Goal: Transaction & Acquisition: Book appointment/travel/reservation

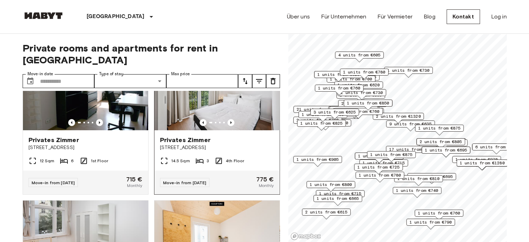
scroll to position [51, 0]
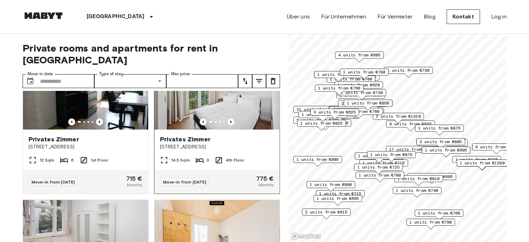
click at [231, 99] on img at bounding box center [217, 88] width 125 height 84
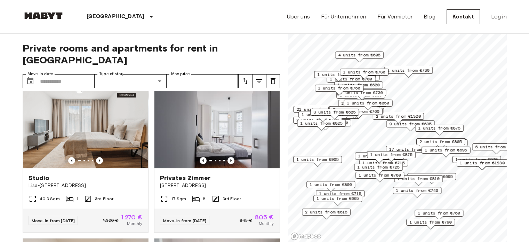
scroll to position [319, 0]
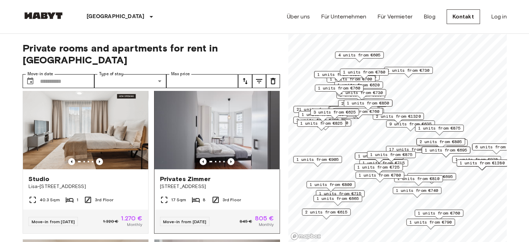
click at [211, 115] on img at bounding box center [217, 128] width 125 height 84
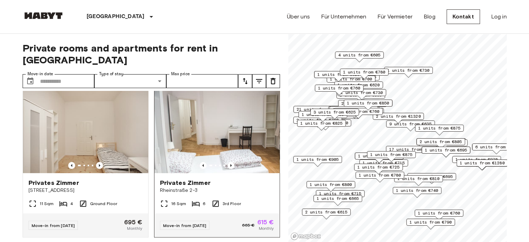
scroll to position [468, 0]
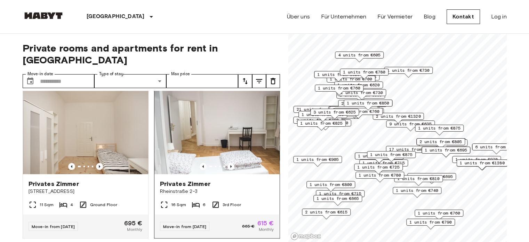
click at [216, 146] on img at bounding box center [217, 133] width 125 height 84
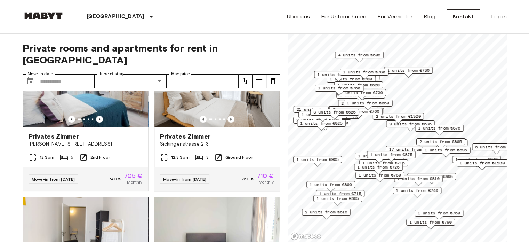
scroll to position [979, 0]
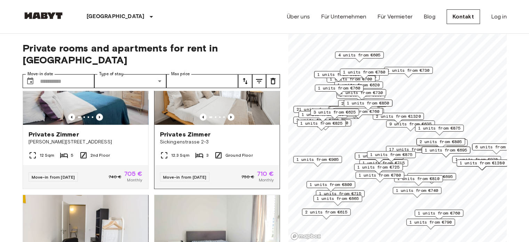
click at [190, 95] on img at bounding box center [217, 83] width 125 height 84
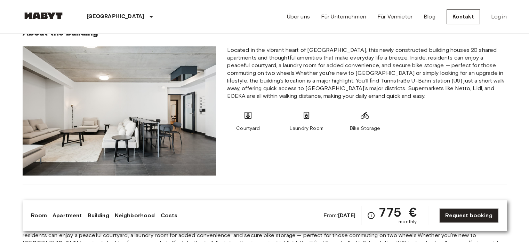
scroll to position [524, 0]
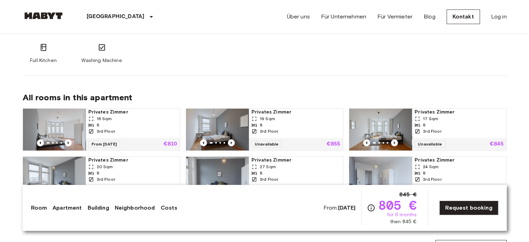
scroll to position [439, 0]
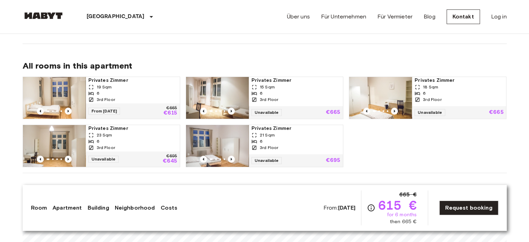
scroll to position [343, 0]
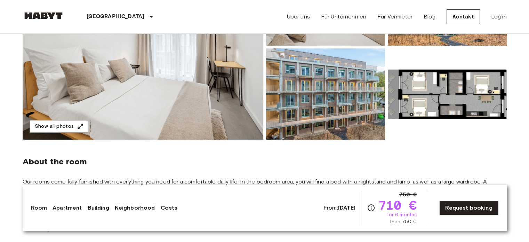
scroll to position [139, 0]
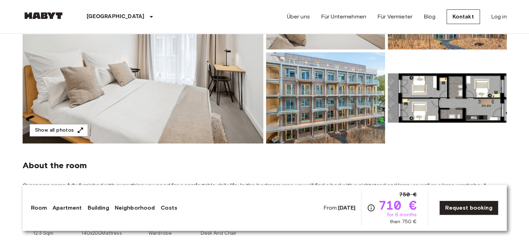
click at [431, 85] on img at bounding box center [447, 97] width 119 height 91
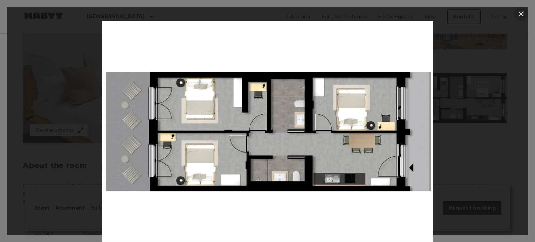
click at [521, 13] on icon "button" at bounding box center [520, 13] width 5 height 5
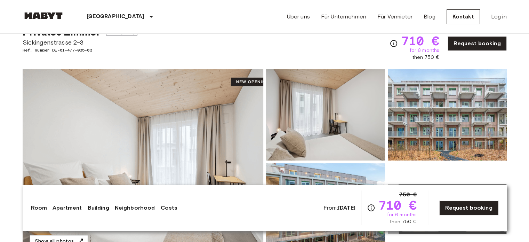
scroll to position [0, 0]
